Goal: Find specific page/section: Find specific page/section

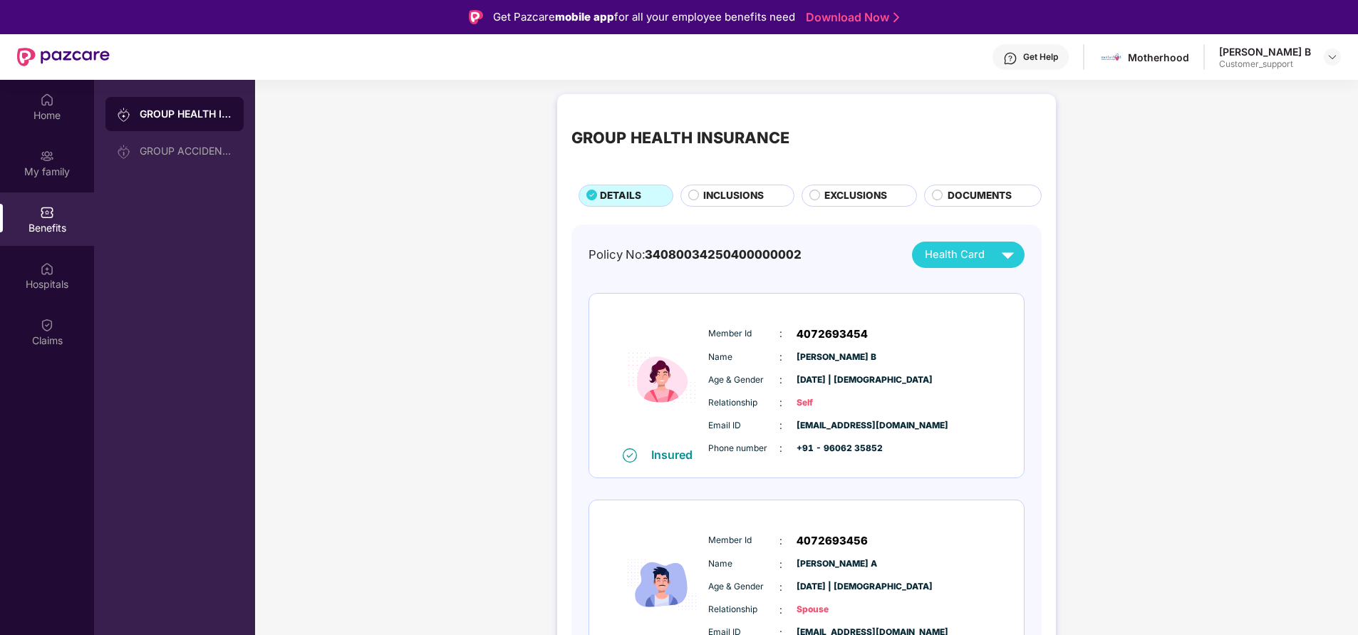
scroll to position [266, 0]
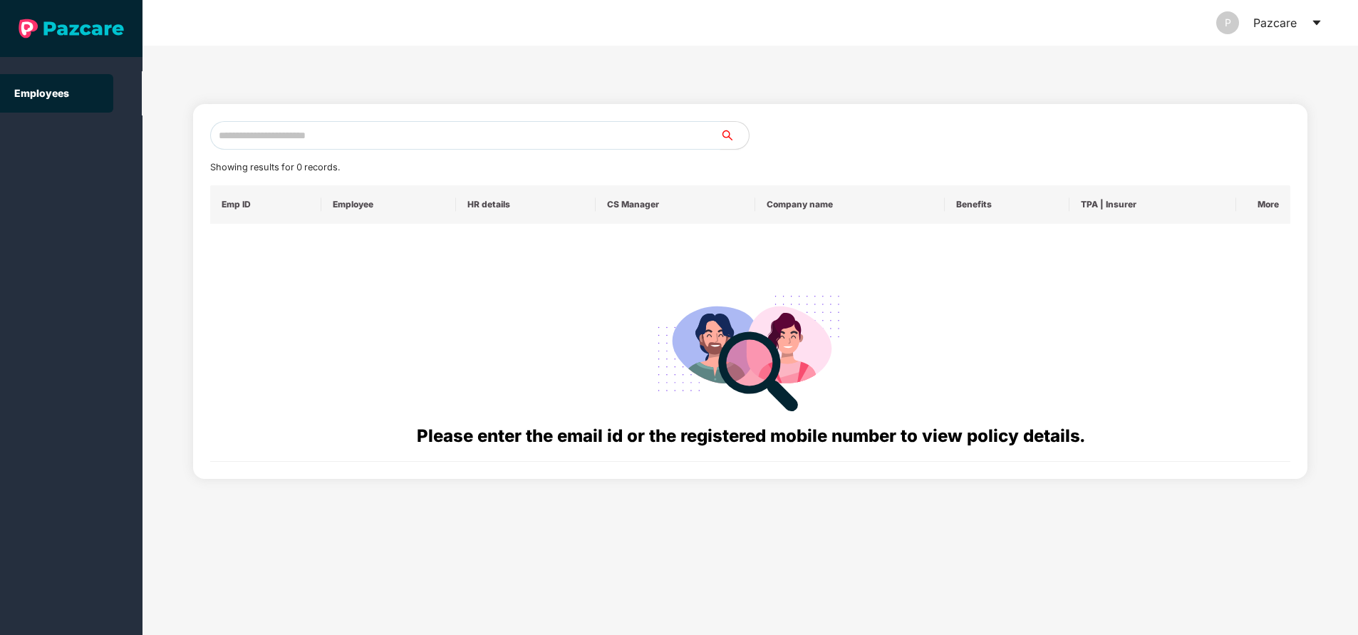
paste input "**********"
click at [316, 135] on input "text" at bounding box center [465, 135] width 510 height 29
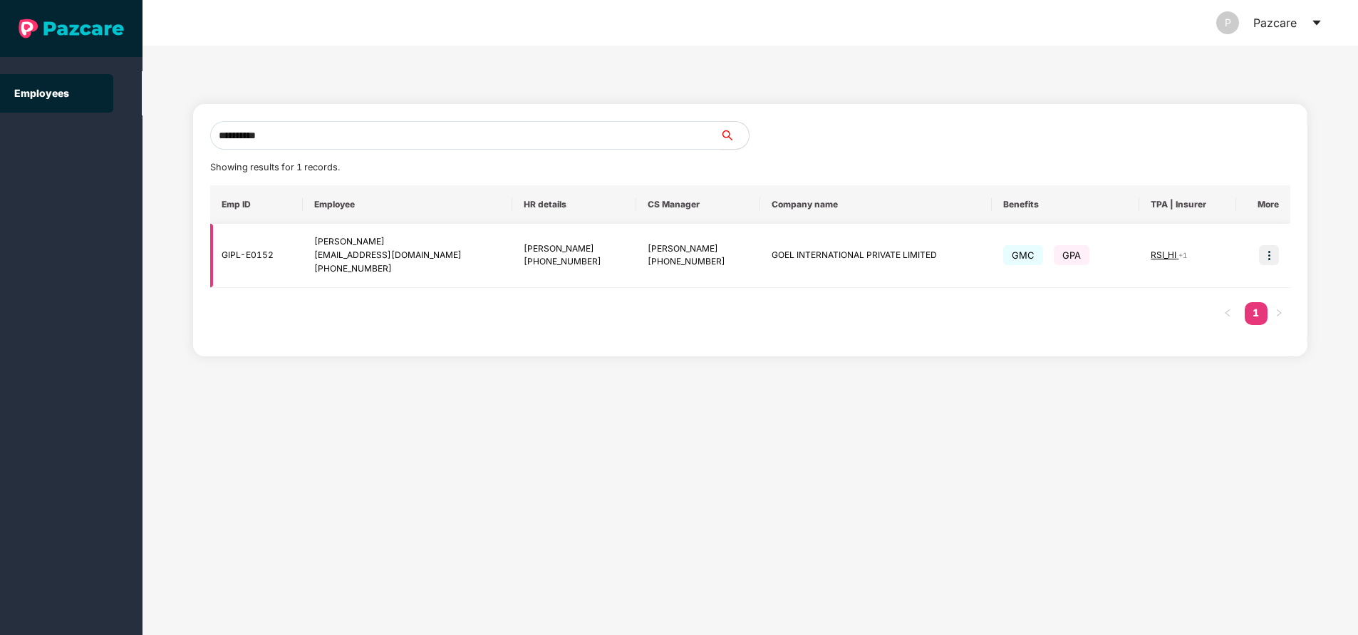
type input "**********"
click at [1268, 257] on img at bounding box center [1269, 255] width 20 height 20
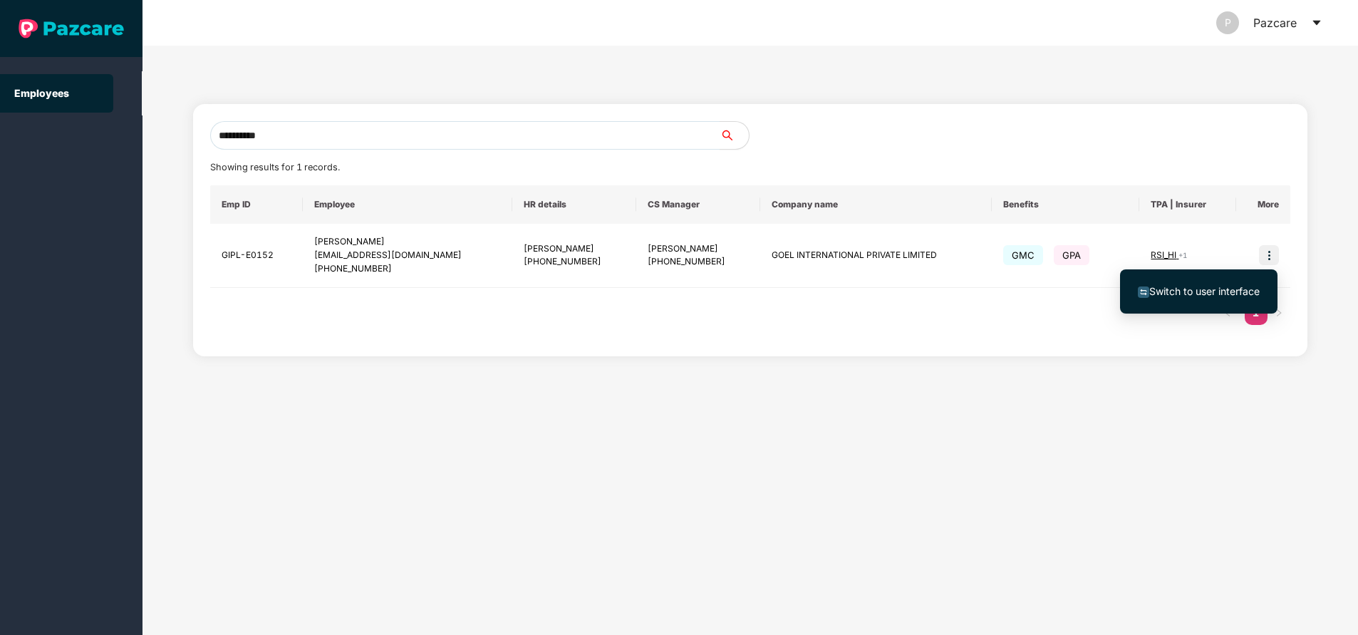
click at [1202, 293] on span "Switch to user interface" at bounding box center [1204, 291] width 110 height 12
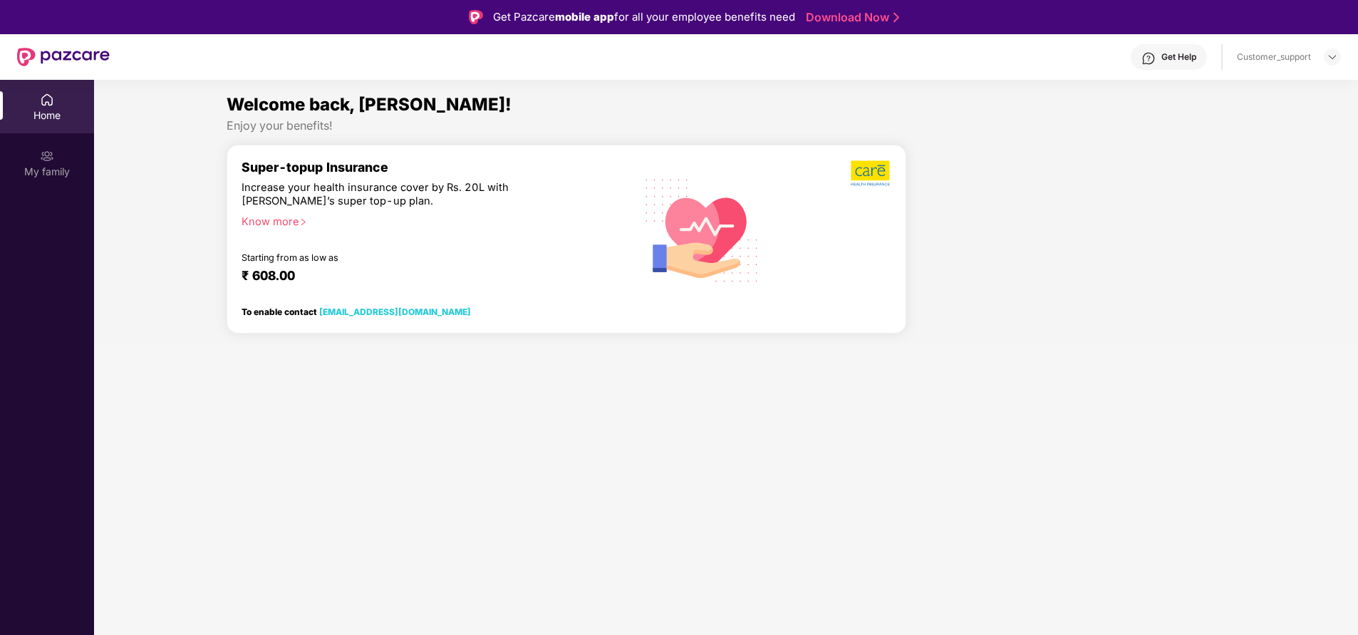
click at [42, 165] on div "My family" at bounding box center [47, 172] width 94 height 14
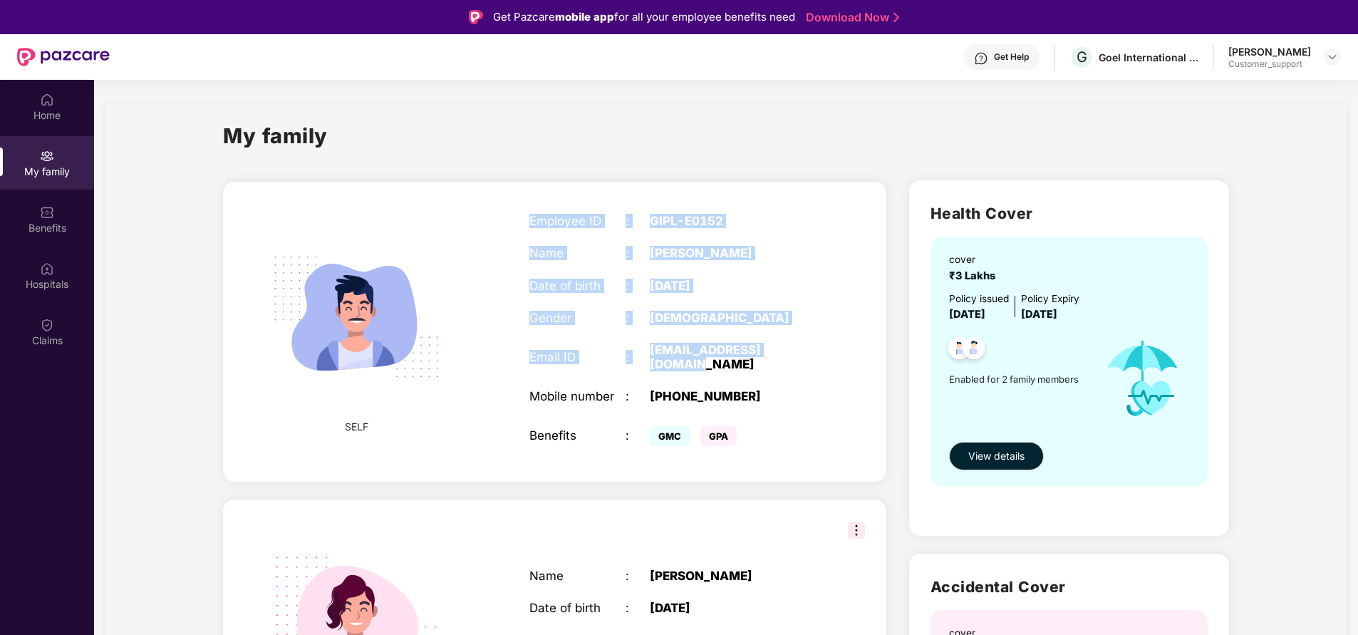
drag, startPoint x: 527, startPoint y: 220, endPoint x: 856, endPoint y: 353, distance: 354.9
click at [856, 353] on div "SELF Employee ID : GIPL-E0152 Name : [PERSON_NAME] Date of birth : [DEMOGRAPHIC…" at bounding box center [554, 332] width 663 height 300
copy div "Employee ID : GIPL-E0152 Name : [PERSON_NAME] Date of birth : [DEMOGRAPHIC_DATA…"
click at [672, 258] on div "[PERSON_NAME]" at bounding box center [734, 253] width 168 height 14
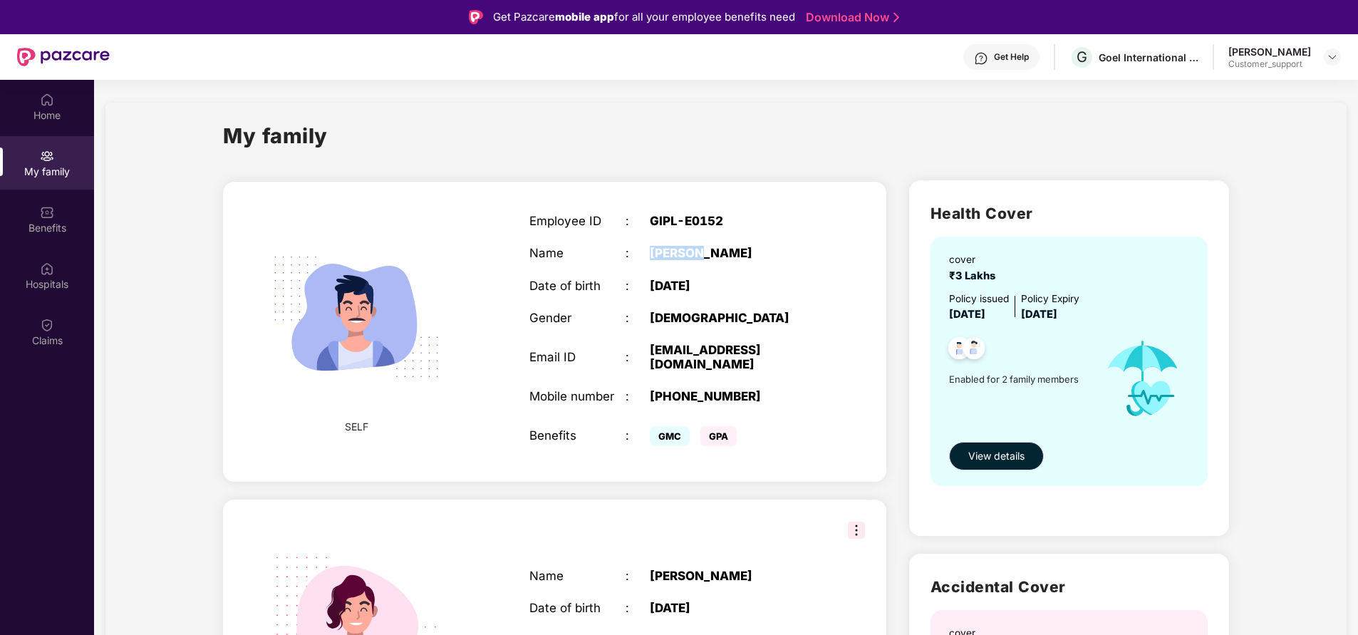
click at [672, 258] on div "[PERSON_NAME]" at bounding box center [734, 253] width 168 height 14
copy div "[PERSON_NAME]"
click at [36, 545] on div "Home My family Benefits Hospitals Claims" at bounding box center [47, 397] width 94 height 635
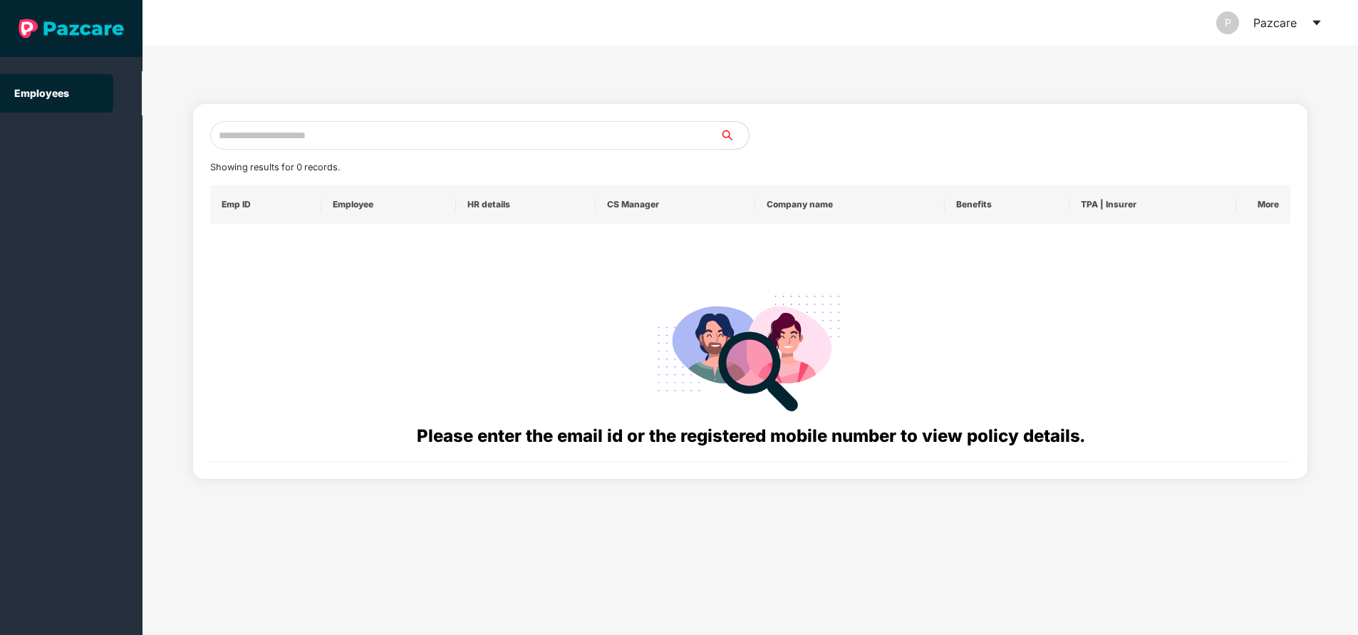
click at [378, 135] on input "text" at bounding box center [465, 135] width 510 height 29
paste input "**********"
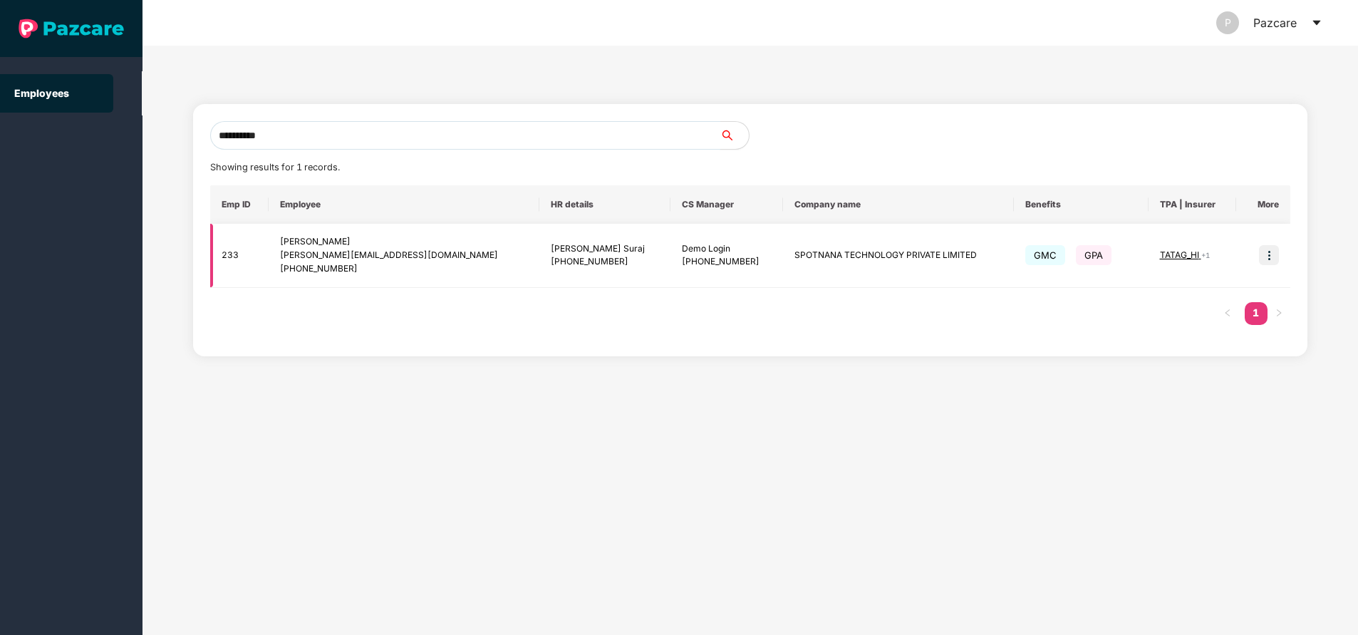
type input "**********"
click at [1281, 265] on td at bounding box center [1263, 256] width 54 height 64
click at [1272, 257] on img at bounding box center [1269, 255] width 20 height 20
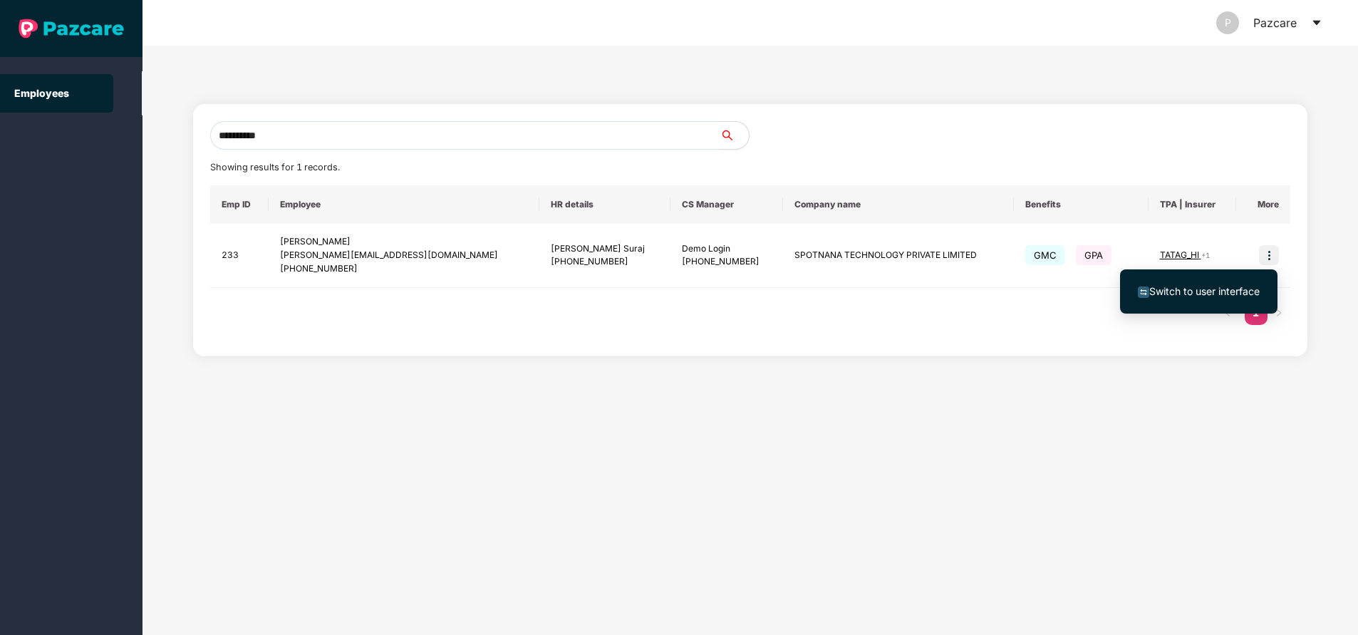
click at [1214, 293] on span "Switch to user interface" at bounding box center [1204, 291] width 110 height 12
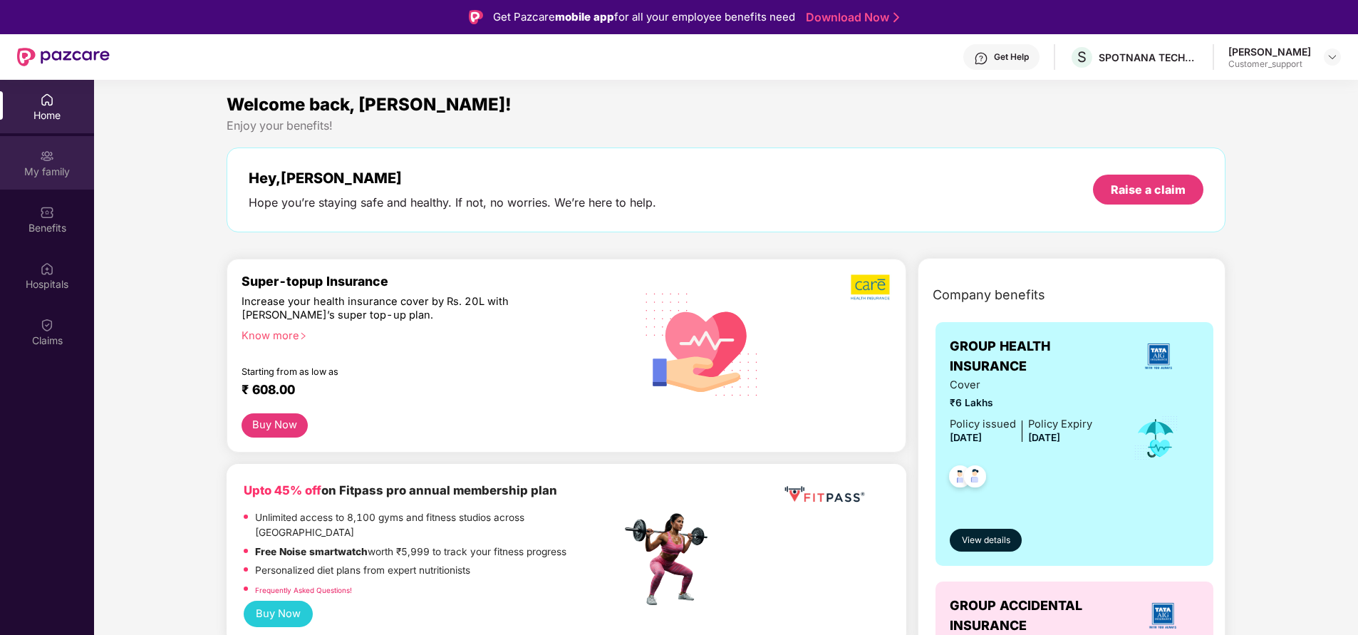
click at [68, 162] on div "My family" at bounding box center [47, 162] width 94 height 53
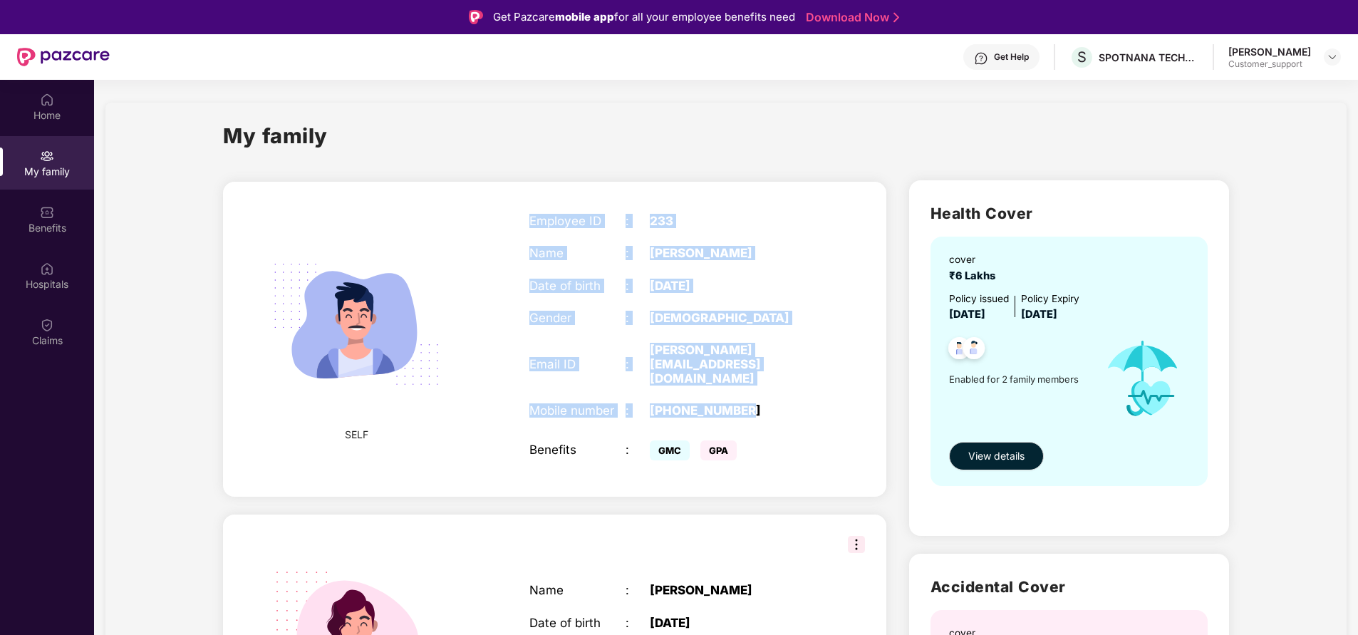
drag, startPoint x: 522, startPoint y: 214, endPoint x: 767, endPoint y: 376, distance: 292.7
click at [767, 376] on div "Employee ID : 233 Name : [PERSON_NAME] Date of birth : [DEMOGRAPHIC_DATA] Gende…" at bounding box center [673, 339] width 317 height 286
copy div "Employee ID : 233 Name : [PERSON_NAME] Date of birth : [DEMOGRAPHIC_DATA] Gende…"
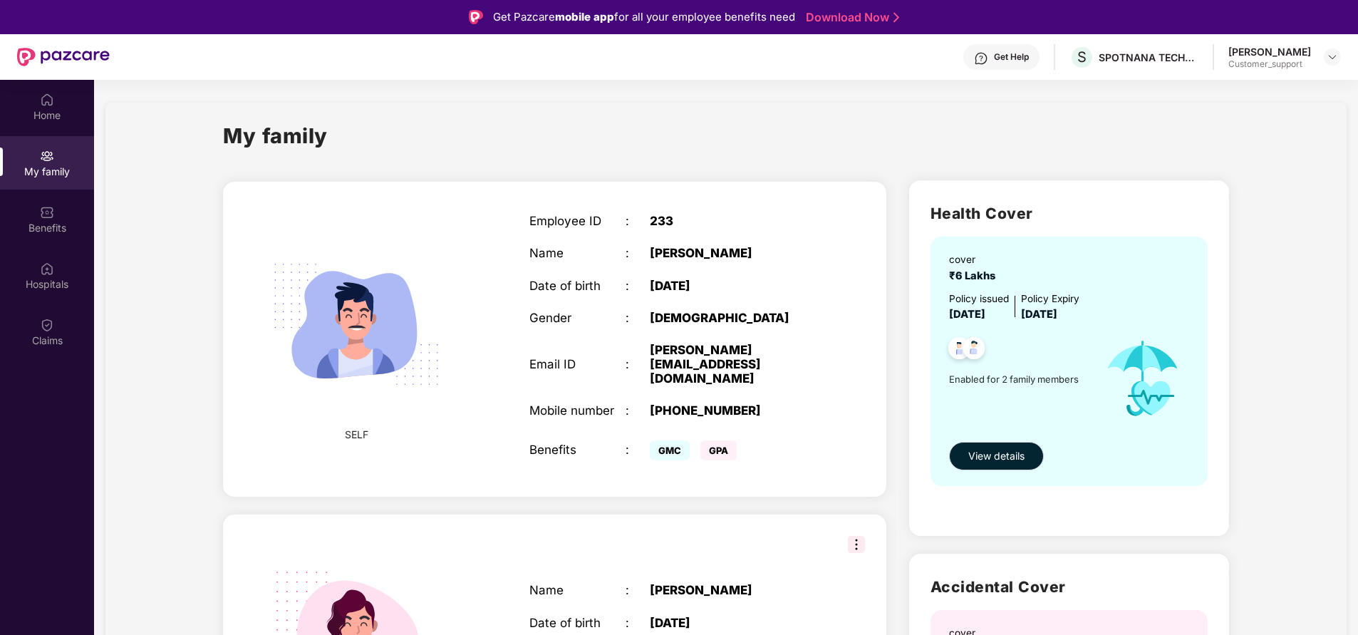
click at [626, 146] on div "My family" at bounding box center [726, 144] width 1006 height 49
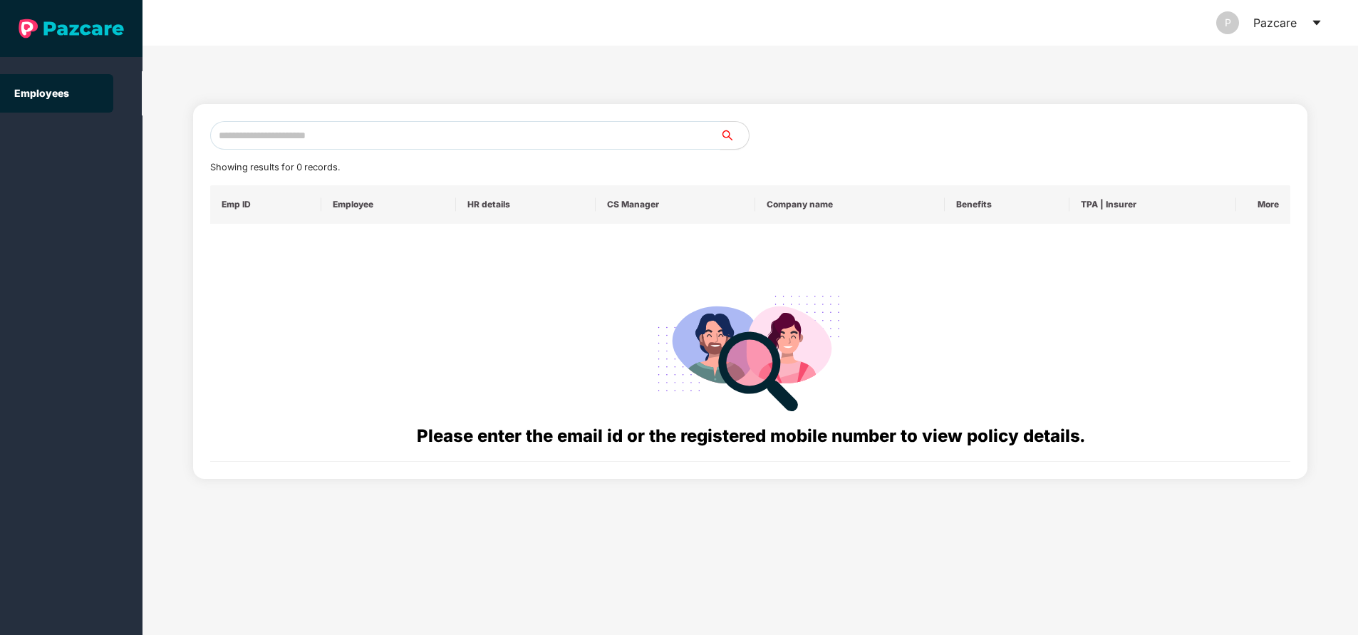
click at [424, 145] on input "text" at bounding box center [465, 135] width 510 height 29
paste input "**********"
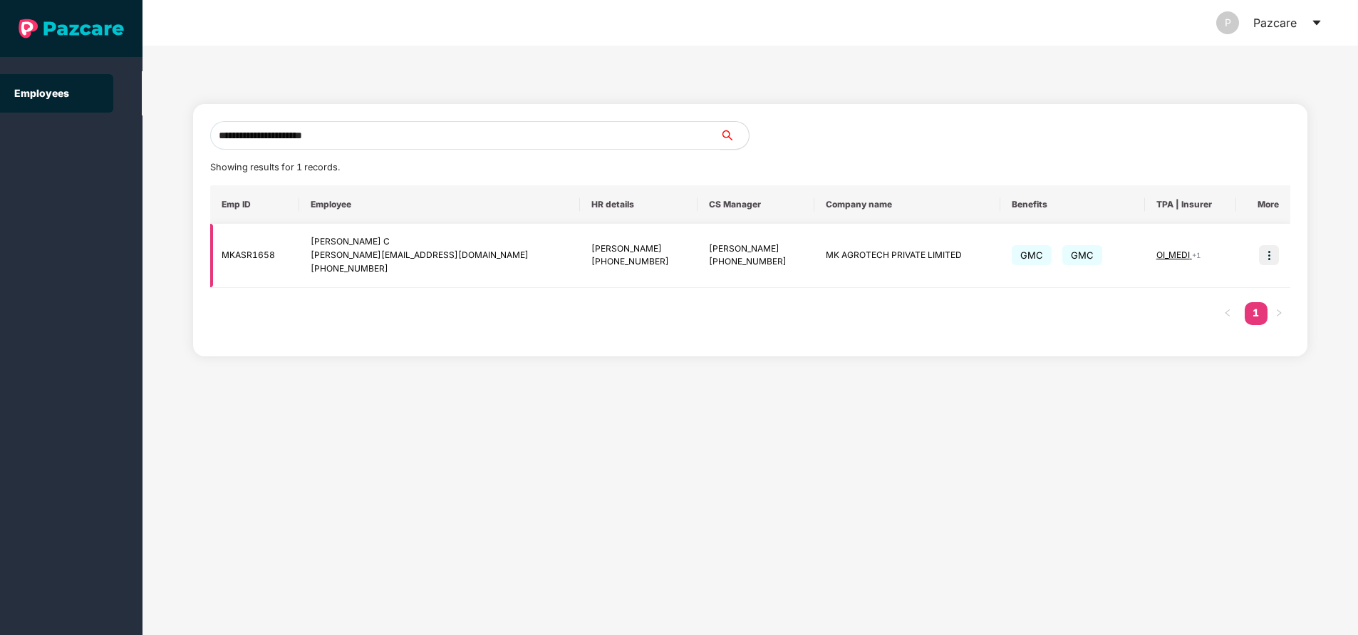
type input "**********"
click at [1267, 257] on img at bounding box center [1269, 255] width 20 height 20
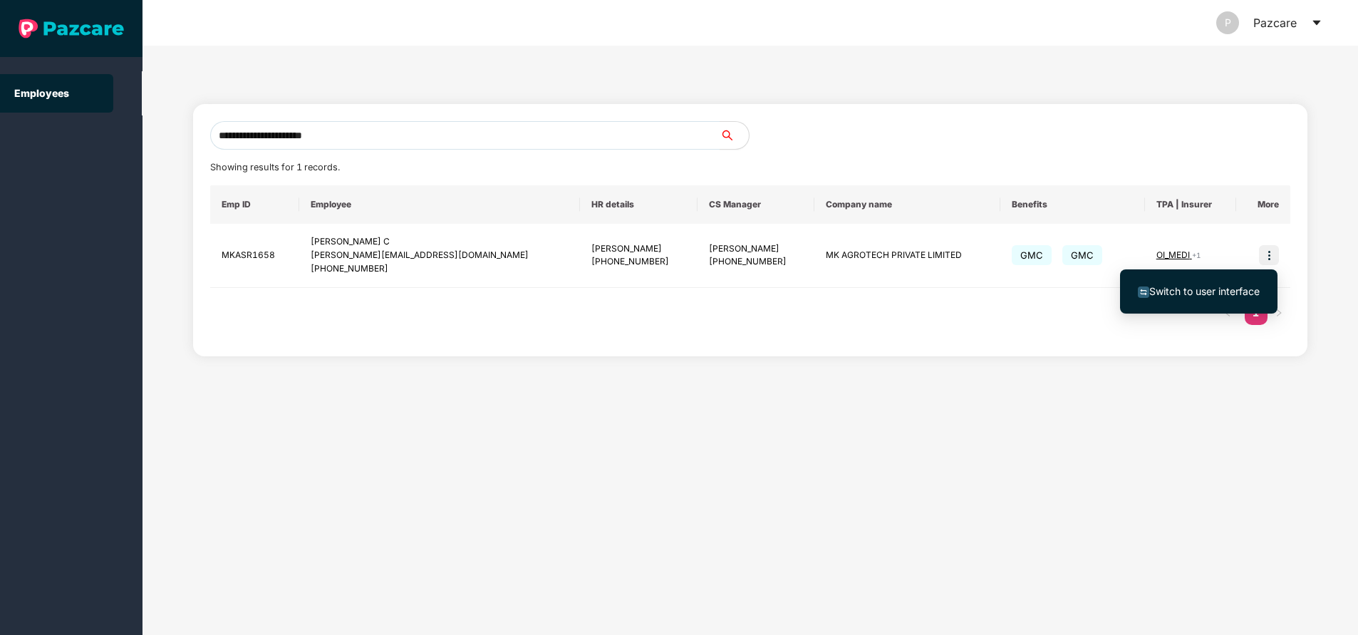
click at [1198, 286] on span "Switch to user interface" at bounding box center [1204, 291] width 110 height 12
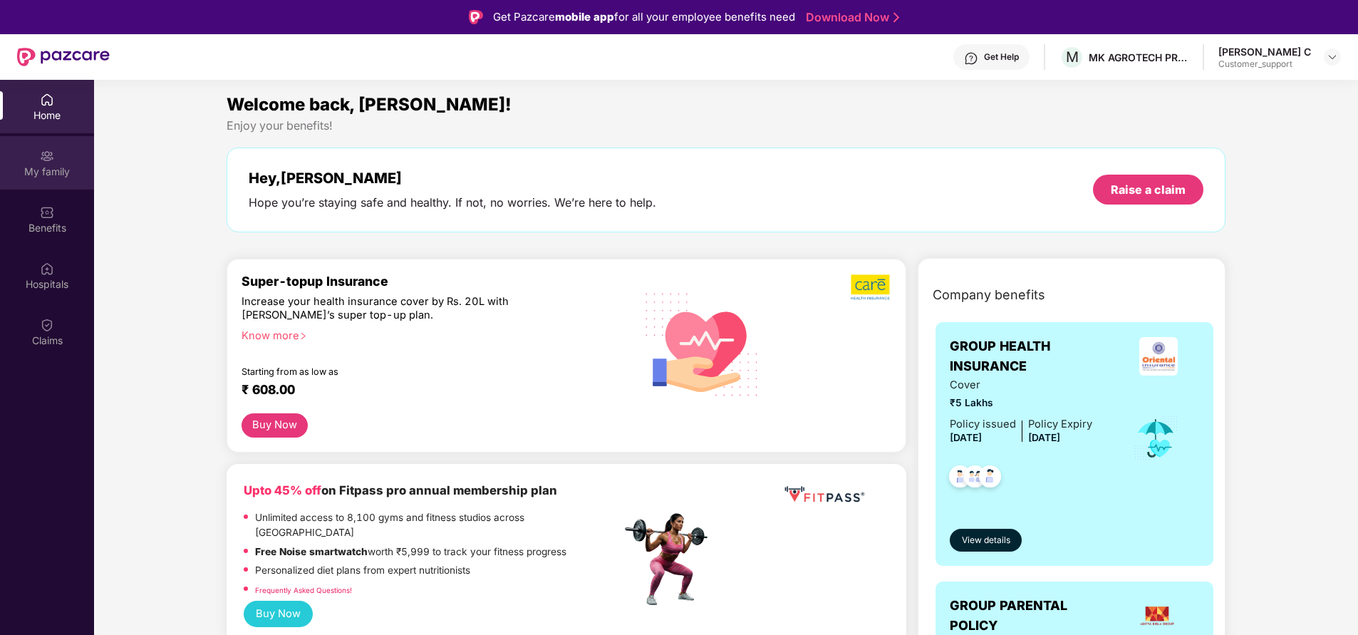
click at [36, 157] on div "My family" at bounding box center [47, 162] width 94 height 53
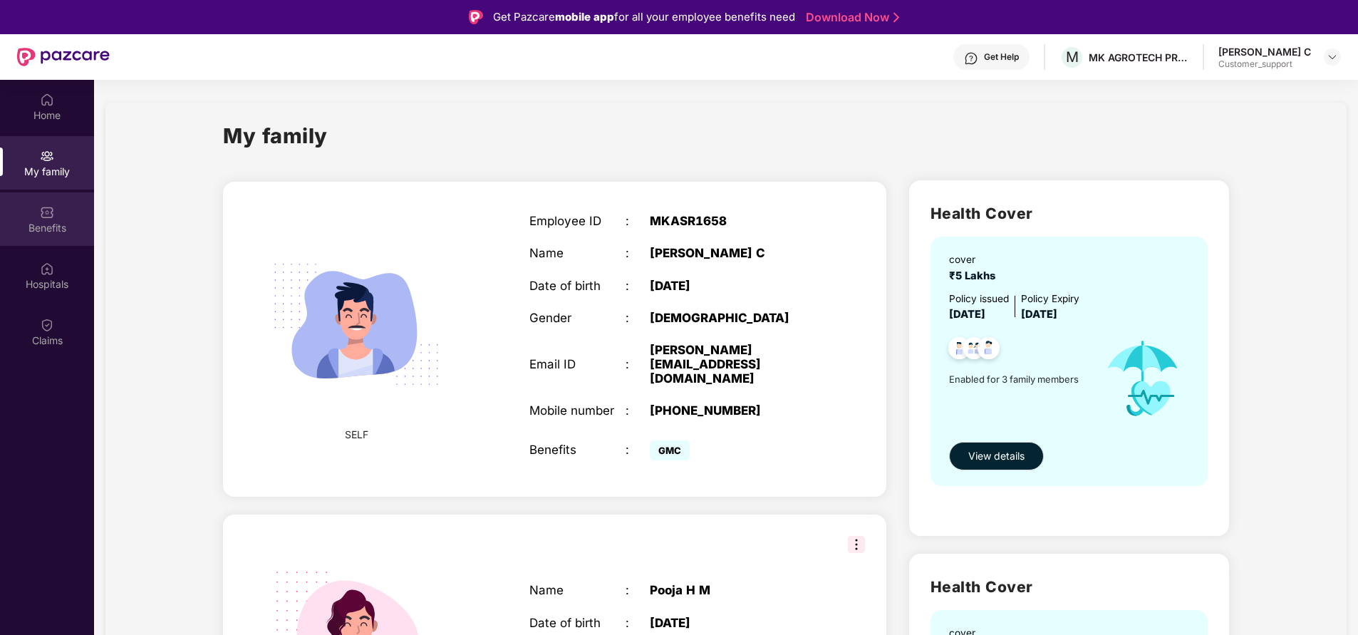
click at [32, 210] on div "Benefits" at bounding box center [47, 218] width 94 height 53
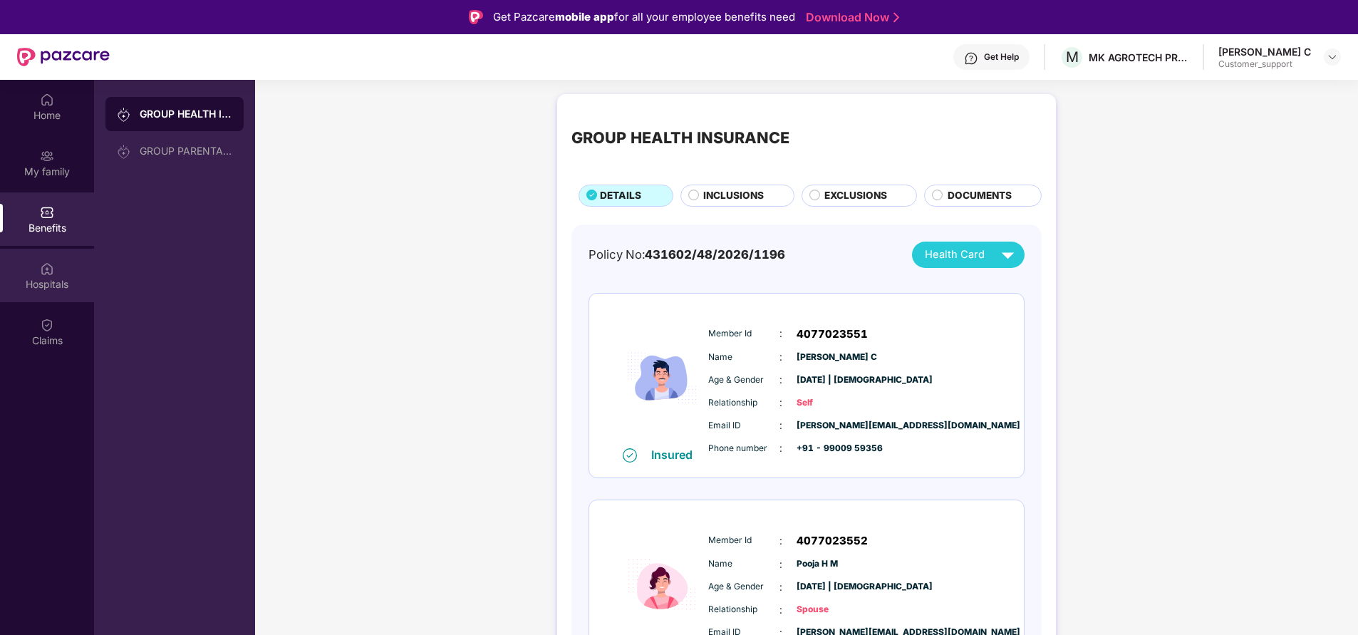
click at [51, 279] on div "Hospitals" at bounding box center [47, 284] width 94 height 14
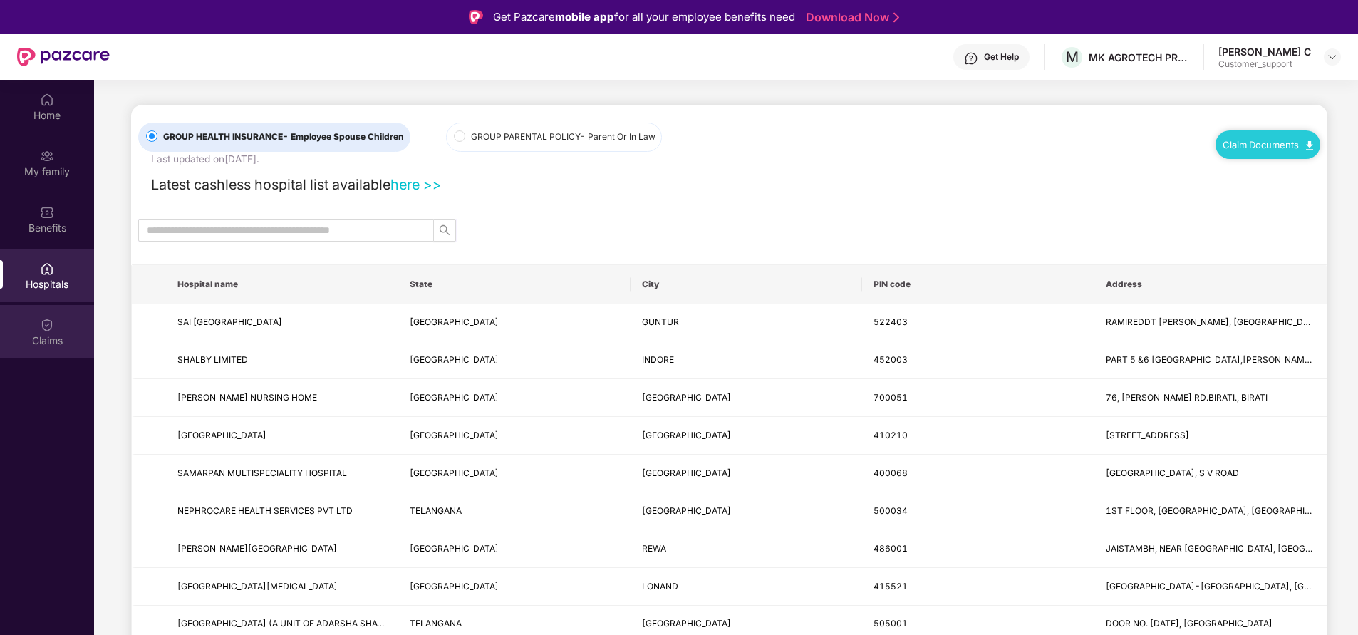
click at [46, 321] on img at bounding box center [47, 325] width 14 height 14
